Goal: Task Accomplishment & Management: Use online tool/utility

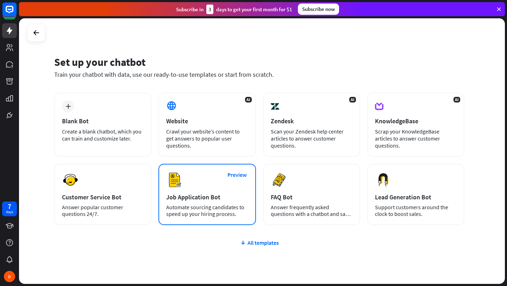
click at [231, 206] on div "Automate sourcing candidates to speed up your hiring process." at bounding box center [207, 210] width 82 height 13
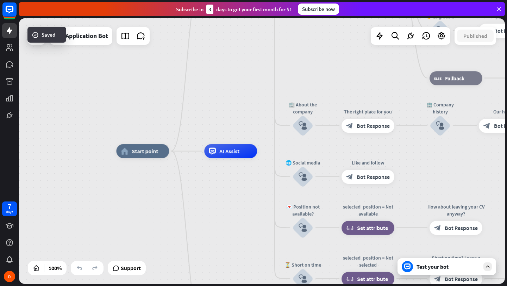
click at [488, 266] on icon at bounding box center [487, 266] width 6 height 6
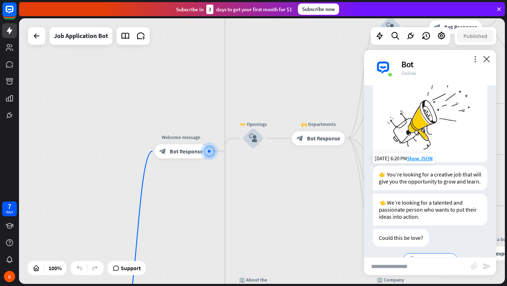
scroll to position [57, 0]
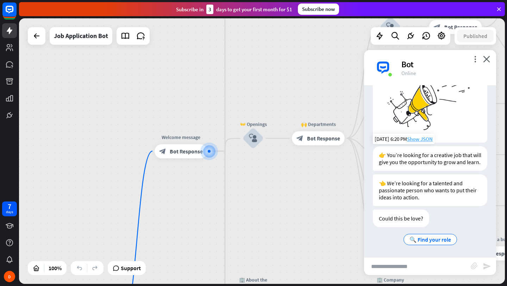
click at [424, 140] on span "Show JSON" at bounding box center [420, 138] width 26 height 7
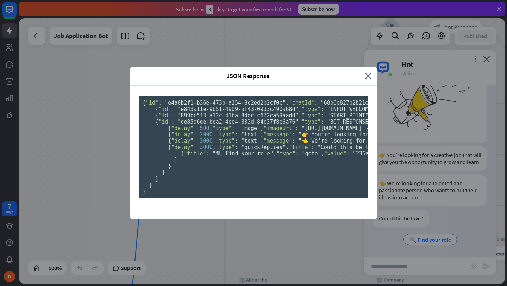
scroll to position [0, 0]
click at [367, 72] on icon "close" at bounding box center [368, 76] width 6 height 8
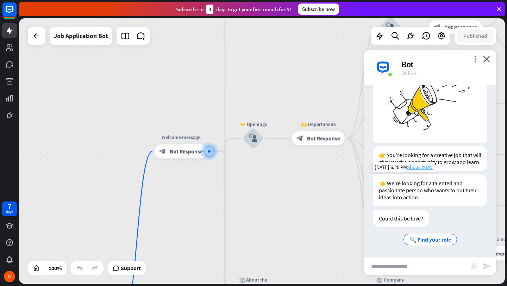
click at [416, 167] on span "Show JSON" at bounding box center [420, 167] width 26 height 7
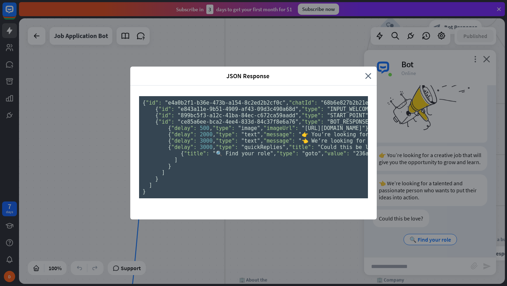
click at [248, 157] on pre "{ "id": "e4a0b2f1-b36e-473b-a154-8c2ed2b2cf0c" , "chatId": "68b6e827b2b21e0007c…" at bounding box center [253, 147] width 229 height 102
click at [233, 112] on span ""e843a11e-9b51-4909-af43-09d3c490a68d"" at bounding box center [237, 109] width 121 height 6
click at [369, 72] on icon "close" at bounding box center [368, 76] width 6 height 8
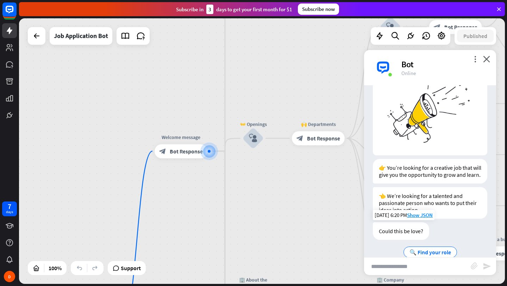
scroll to position [57, 0]
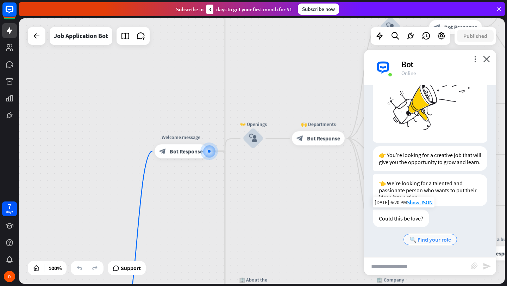
click at [431, 240] on span "🔍 Find your role" at bounding box center [430, 239] width 42 height 7
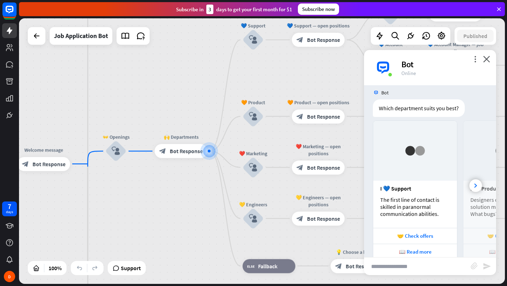
scroll to position [265, 0]
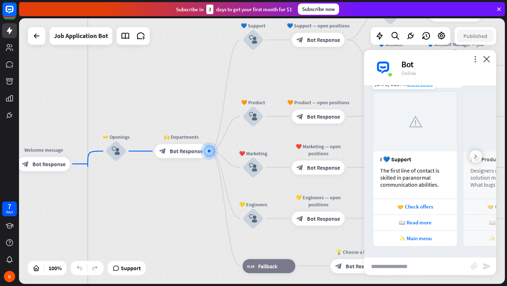
click at [477, 159] on div at bounding box center [475, 156] width 13 height 13
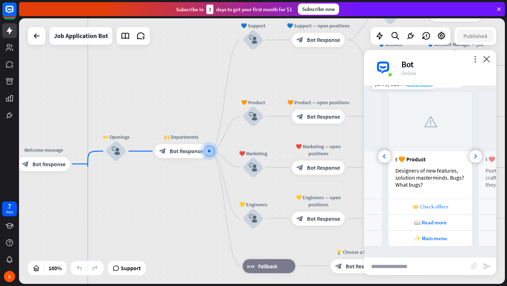
click at [433, 206] on div "🤝 Check offers" at bounding box center [430, 206] width 77 height 7
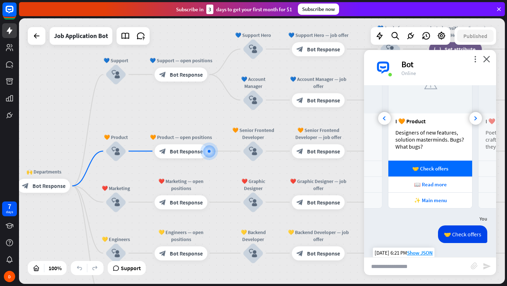
scroll to position [299, 0]
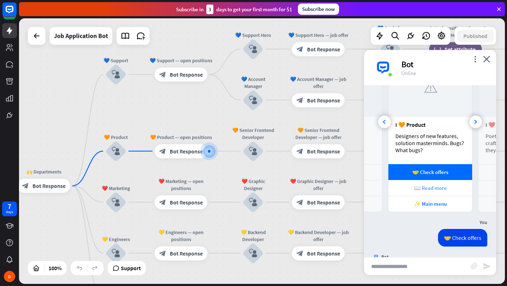
click at [428, 189] on div "📖 Read more" at bounding box center [430, 187] width 77 height 7
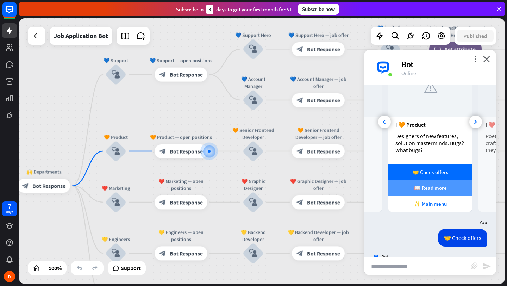
scroll to position [0, 75]
click at [431, 205] on div "✨ Main menu" at bounding box center [430, 203] width 77 height 7
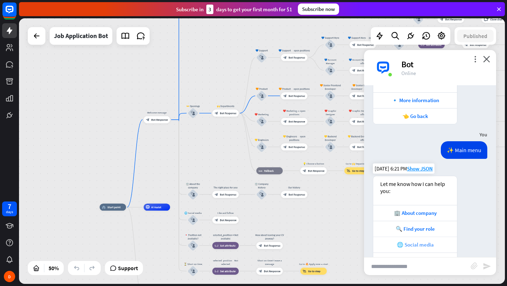
scroll to position [591, 0]
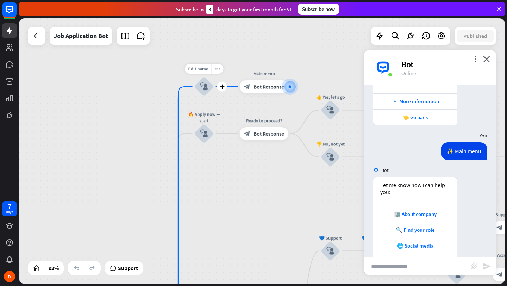
click at [207, 83] on icon "block_user_input" at bounding box center [204, 86] width 8 height 8
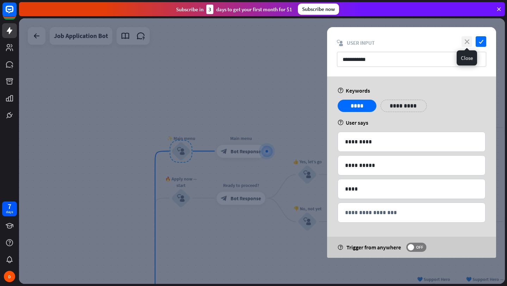
click at [466, 44] on icon "close" at bounding box center [466, 41] width 11 height 11
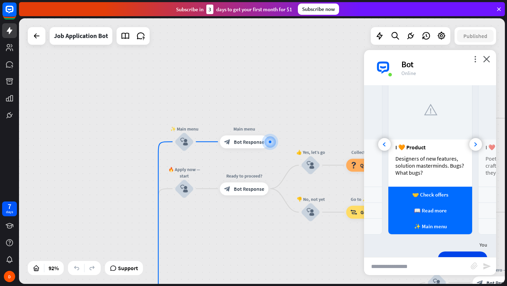
scroll to position [277, 0]
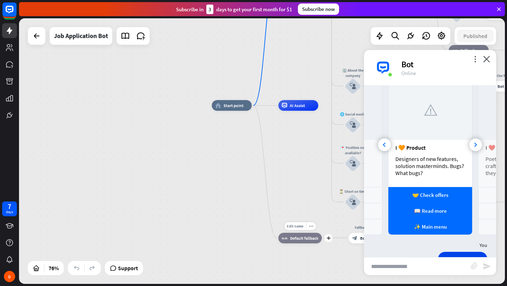
click at [278, 241] on div "Edit name more_horiz plus block_fallback Default fallback" at bounding box center [299, 237] width 43 height 11
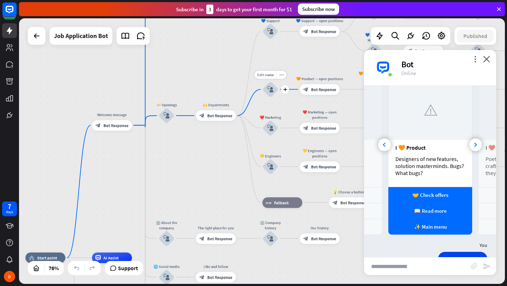
click at [271, 90] on icon "block_user_input" at bounding box center [270, 89] width 6 height 6
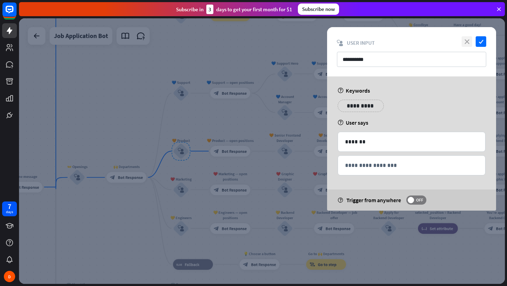
click at [466, 42] on icon "close" at bounding box center [466, 41] width 11 height 11
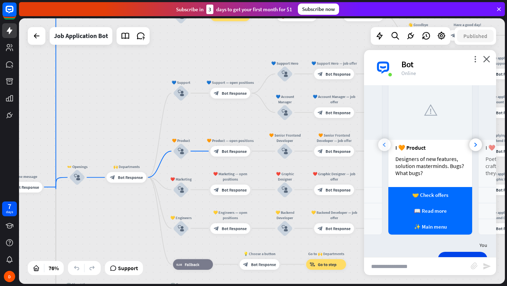
click at [386, 142] on div at bounding box center [384, 144] width 13 height 13
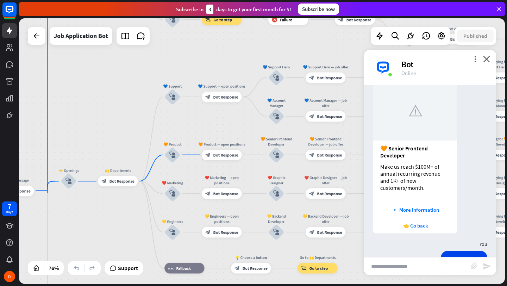
scroll to position [484, 0]
click at [417, 223] on div "👈 Go back" at bounding box center [414, 223] width 77 height 7
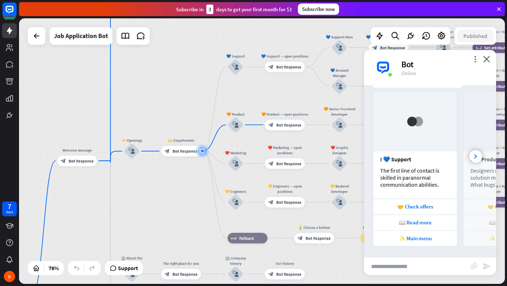
scroll to position [842, 0]
click at [179, 150] on span "Bot Response" at bounding box center [184, 150] width 25 height 5
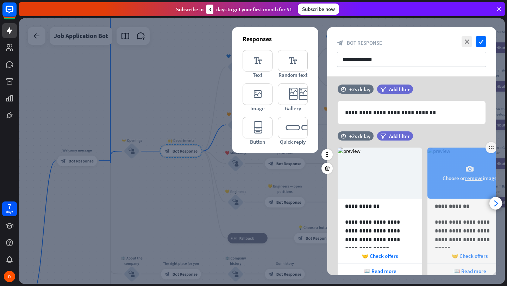
scroll to position [0, 0]
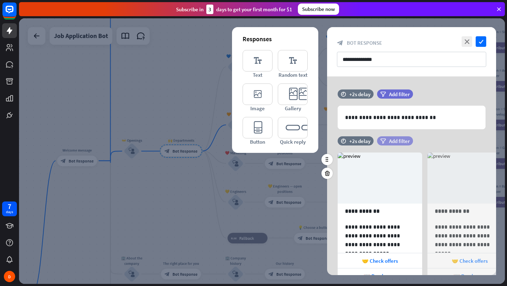
click at [403, 141] on span "Add filter" at bounding box center [399, 141] width 21 height 7
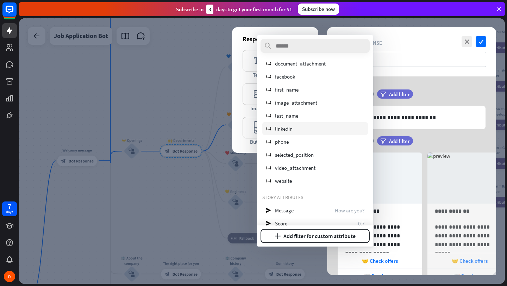
scroll to position [0, 0]
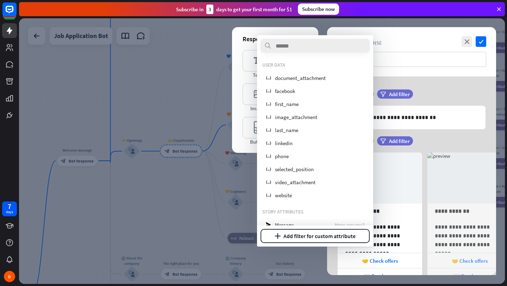
click at [415, 39] on div "block_bot_response Bot Response" at bounding box center [411, 42] width 149 height 7
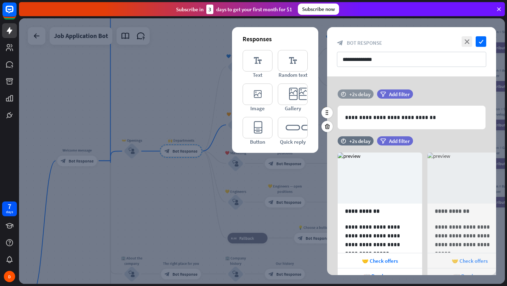
click at [355, 94] on div "+2s delay" at bounding box center [359, 94] width 21 height 7
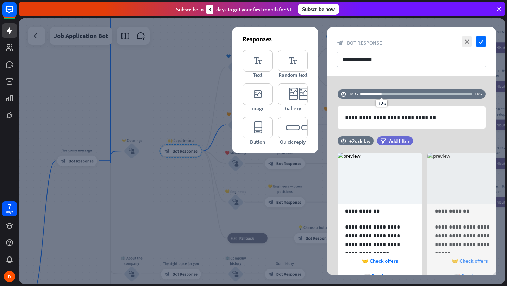
click at [371, 79] on div "**********" at bounding box center [411, 209] width 169 height 266
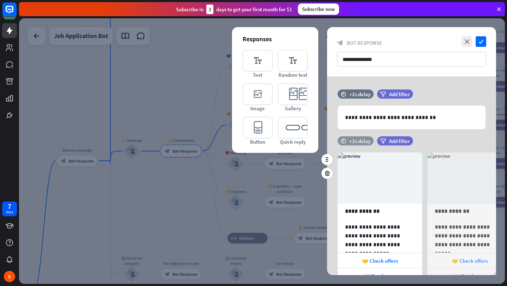
click at [362, 141] on div "+2s delay" at bounding box center [359, 141] width 21 height 7
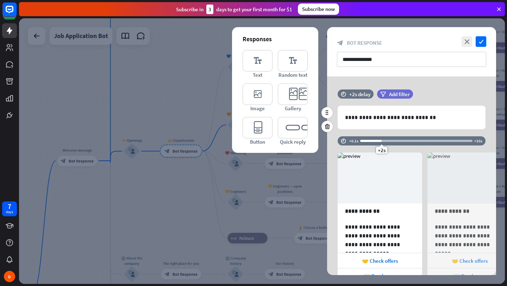
click at [461, 90] on div "time +2s delay filter Add filter" at bounding box center [411, 97] width 169 height 16
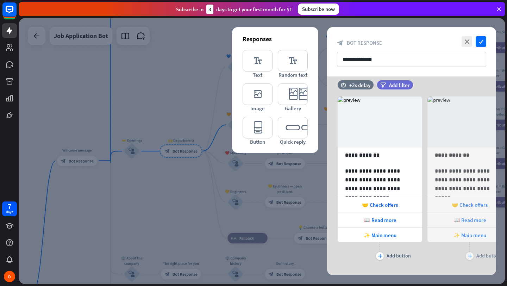
scroll to position [68, 0]
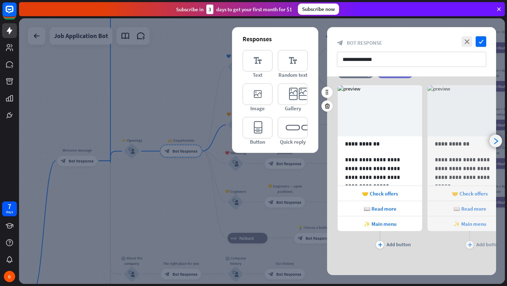
click at [496, 138] on icon "arrowhead_right" at bounding box center [495, 141] width 7 height 7
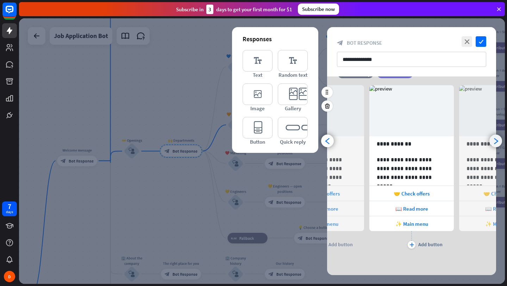
click at [496, 138] on icon "arrowhead_right" at bounding box center [495, 141] width 7 height 7
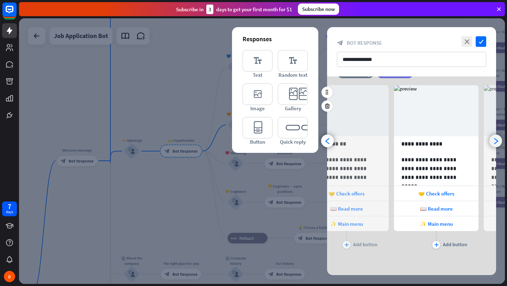
scroll to position [0, 148]
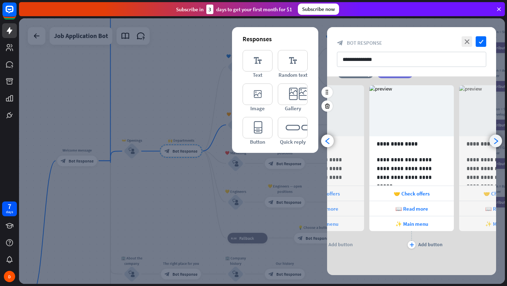
click at [496, 138] on icon "arrowhead_right" at bounding box center [495, 141] width 7 height 7
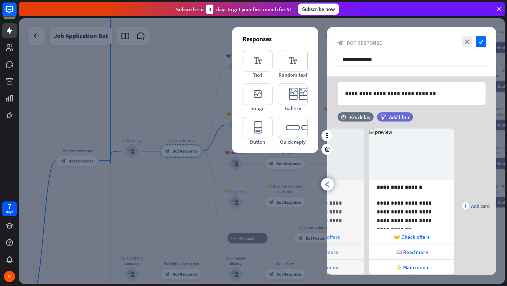
scroll to position [0, 0]
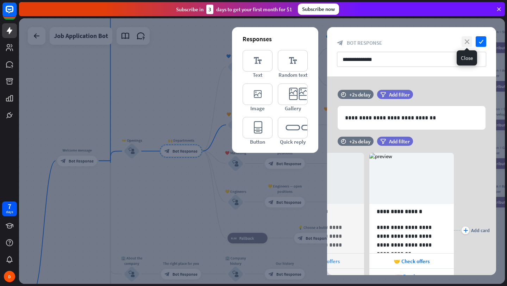
click at [467, 42] on icon "close" at bounding box center [466, 41] width 11 height 11
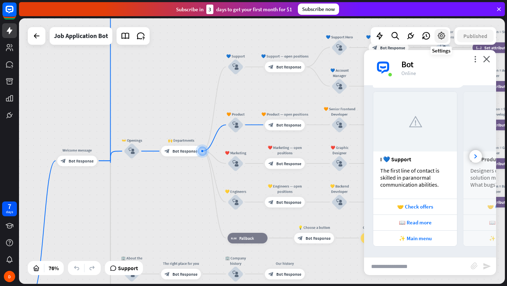
click at [440, 35] on icon at bounding box center [441, 35] width 9 height 9
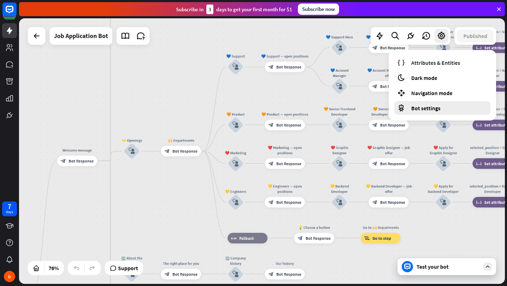
click at [423, 108] on span "Bot settings" at bounding box center [425, 107] width 29 height 7
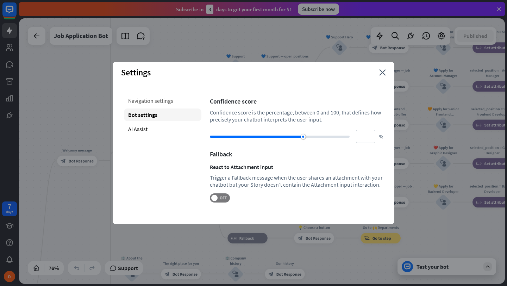
click at [171, 98] on div "Navigation settings" at bounding box center [162, 100] width 77 height 13
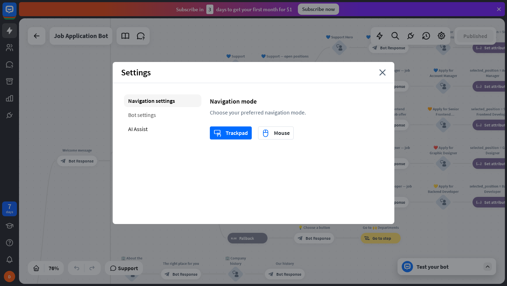
click at [163, 114] on div "Bot settings" at bounding box center [162, 114] width 77 height 13
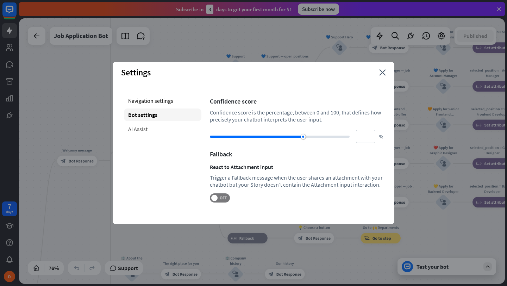
click at [152, 126] on div "AI Assist" at bounding box center [162, 128] width 77 height 13
type input "**"
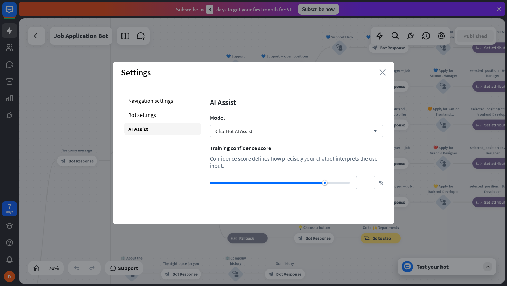
click at [383, 74] on icon "close" at bounding box center [382, 72] width 7 height 6
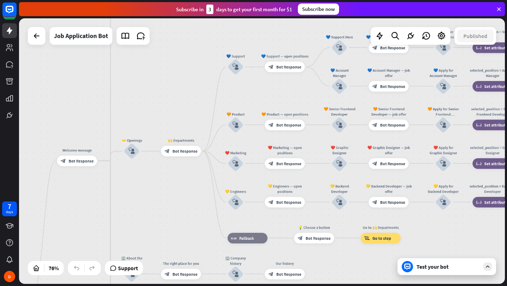
click at [443, 269] on div "Test your bot" at bounding box center [447, 266] width 63 height 7
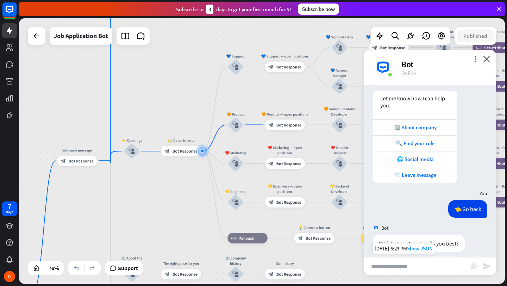
scroll to position [651, 0]
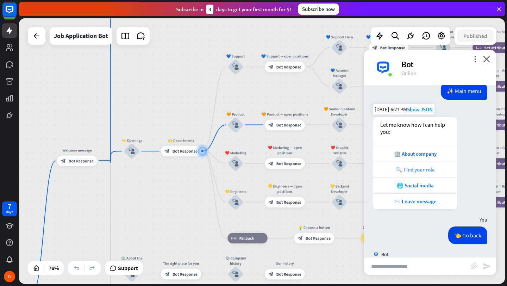
click at [426, 171] on div "🔍 Find your role" at bounding box center [414, 169] width 77 height 7
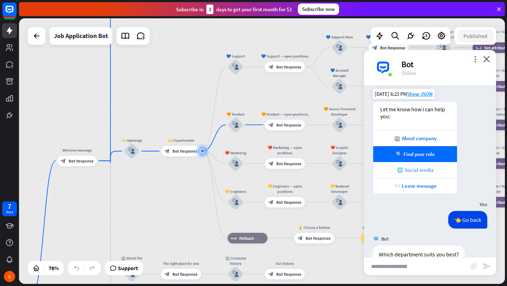
click at [423, 172] on div "🌐 Social media" at bounding box center [414, 169] width 77 height 7
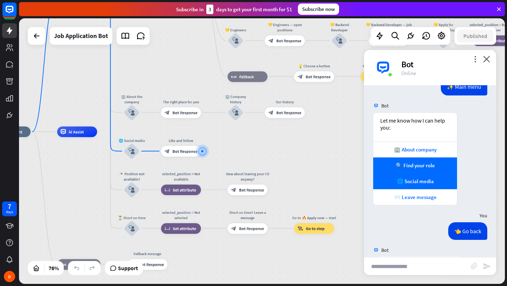
scroll to position [654, 0]
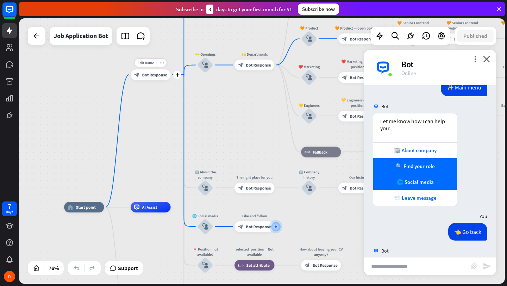
click at [157, 76] on span "Bot Response" at bounding box center [154, 74] width 25 height 5
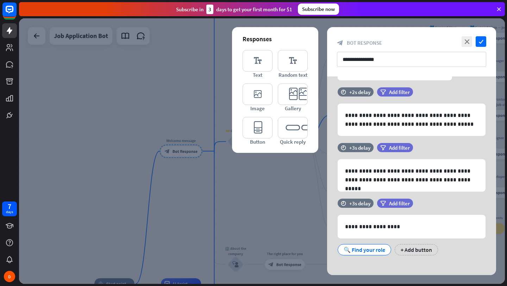
scroll to position [122, 0]
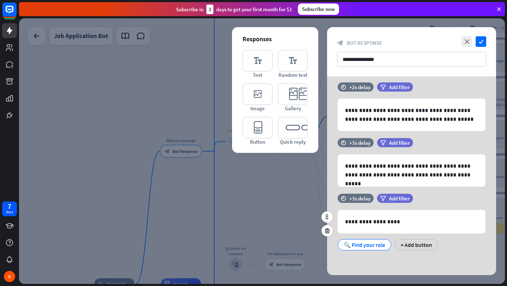
click at [374, 246] on div "🔍 Find your role" at bounding box center [364, 244] width 42 height 11
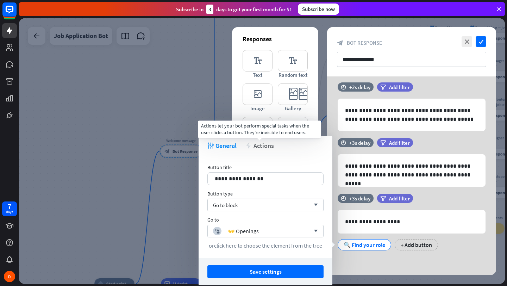
click at [262, 147] on span "Actions" at bounding box center [263, 145] width 20 height 8
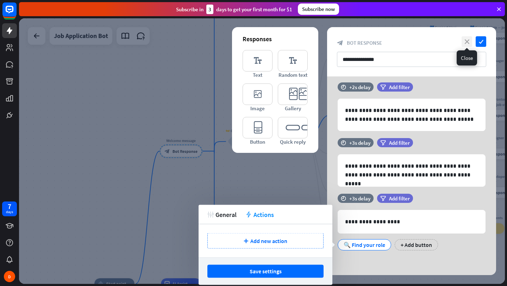
click at [466, 42] on icon "close" at bounding box center [466, 41] width 11 height 11
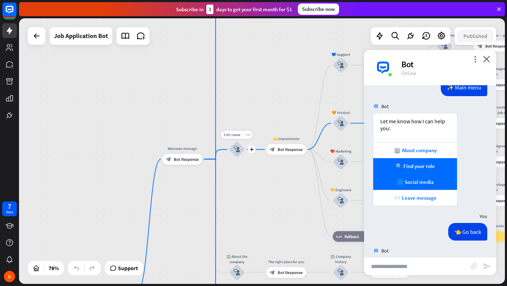
click at [239, 150] on icon "block_user_input" at bounding box center [237, 149] width 6 height 6
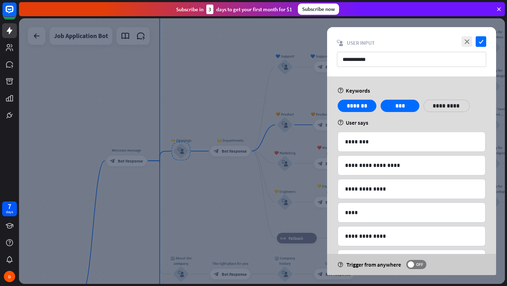
scroll to position [12, 0]
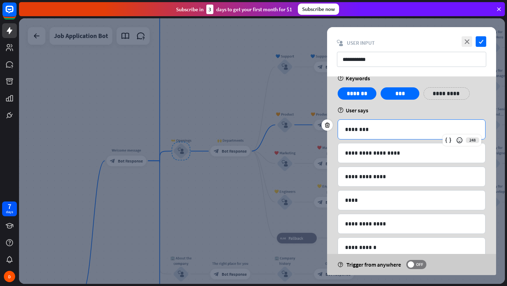
click at [405, 129] on p "********" at bounding box center [411, 129] width 133 height 9
click at [403, 123] on div "********" at bounding box center [411, 129] width 147 height 19
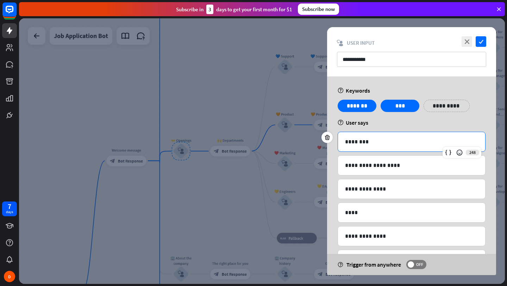
scroll to position [1, 0]
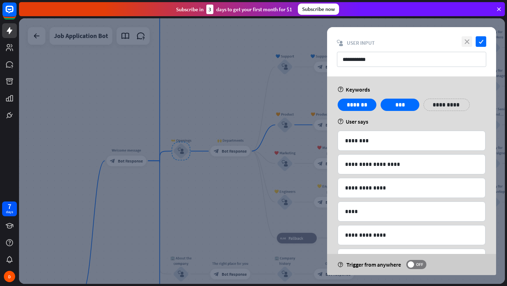
click at [464, 42] on icon "close" at bounding box center [466, 41] width 11 height 11
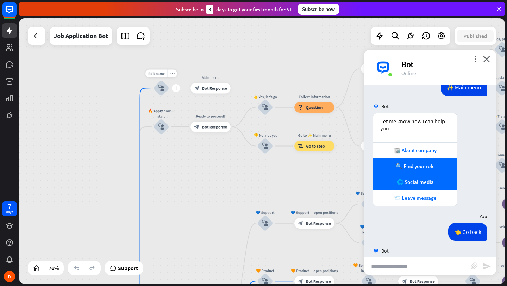
click at [164, 89] on icon "block_user_input" at bounding box center [161, 88] width 6 height 6
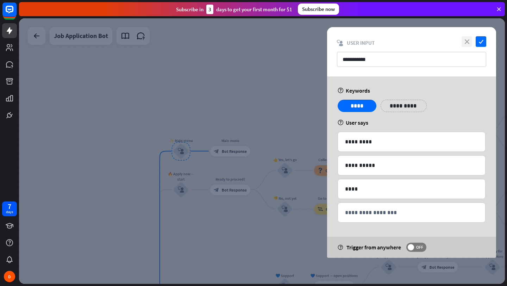
click at [467, 43] on icon "close" at bounding box center [466, 41] width 11 height 11
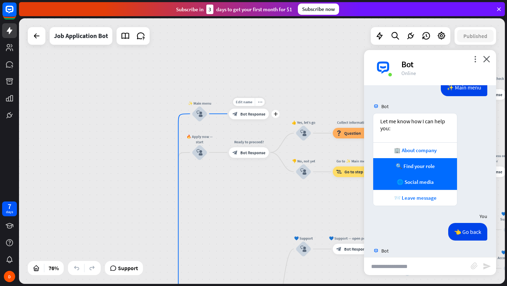
click at [252, 116] on span "Bot Response" at bounding box center [252, 113] width 25 height 5
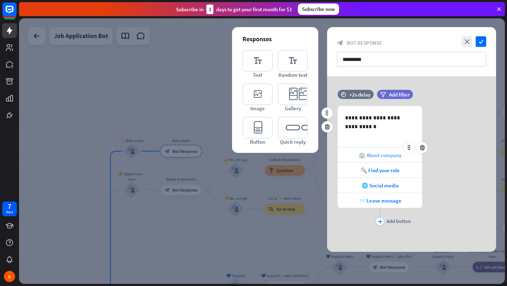
click at [377, 156] on span "🏢 About company" at bounding box center [380, 155] width 43 height 7
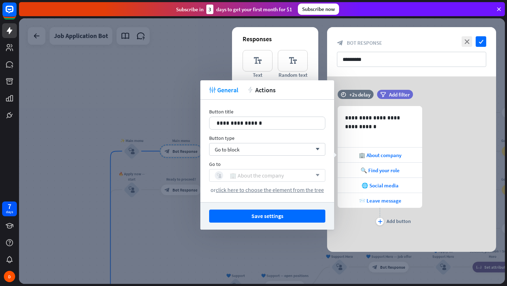
click at [291, 175] on div "block_user_input 🏢 About the company" at bounding box center [263, 175] width 97 height 8
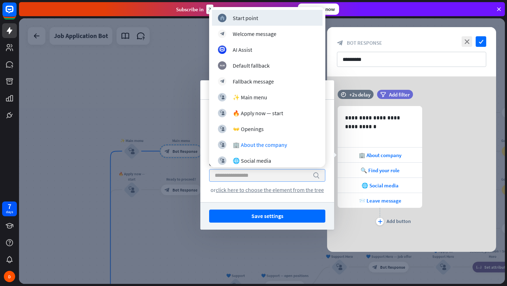
click at [291, 175] on input "search" at bounding box center [262, 175] width 94 height 12
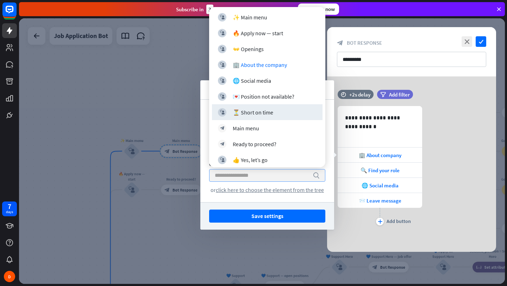
scroll to position [81, 0]
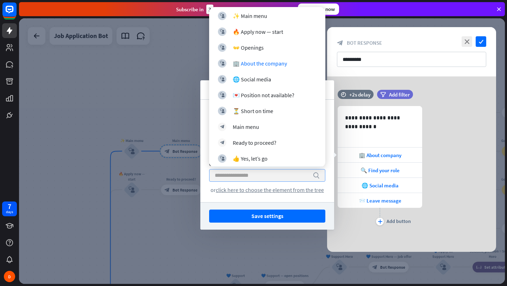
click at [260, 176] on input "search" at bounding box center [262, 175] width 94 height 12
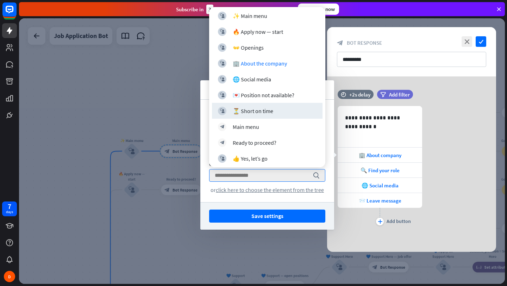
click at [335, 92] on div "time +2s delay filter Add filter" at bounding box center [411, 98] width 169 height 16
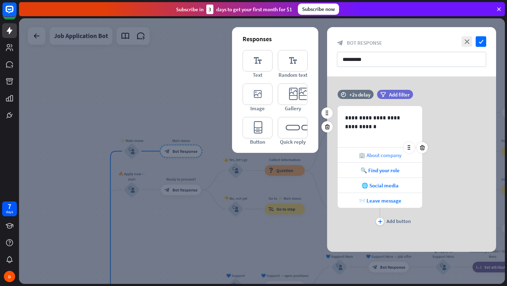
click at [371, 156] on span "🏢 About company" at bounding box center [380, 155] width 43 height 7
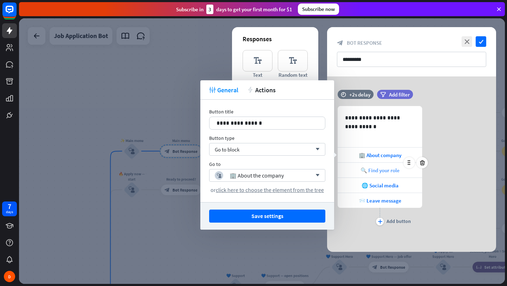
click at [381, 170] on span "🔍 Find your role" at bounding box center [379, 170] width 39 height 7
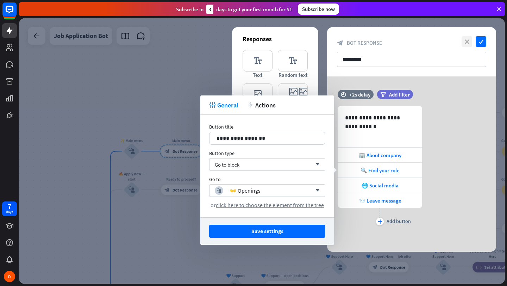
click at [466, 41] on icon "close" at bounding box center [466, 41] width 11 height 11
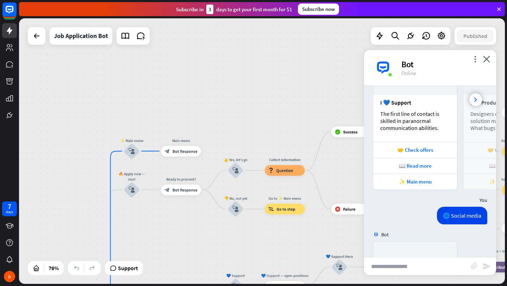
scroll to position [1125, 0]
click at [491, 60] on div "more_vert close Bot Online" at bounding box center [430, 67] width 132 height 35
click at [474, 61] on icon "more_vert" at bounding box center [474, 59] width 7 height 7
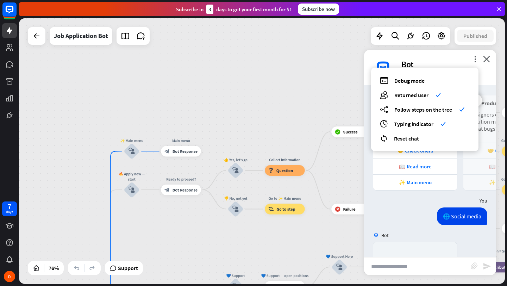
click at [329, 109] on div "home_2 Start point Welcome message block_bot_response Bot Response ✨ Main menu …" at bounding box center [262, 150] width 486 height 265
